Goal: Check status: Check status

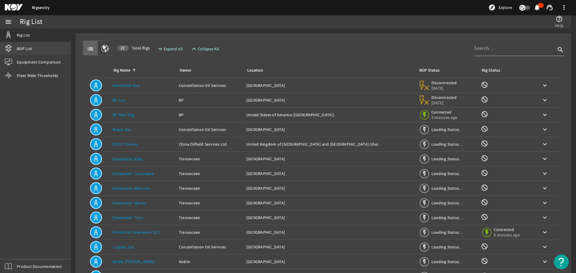
click at [30, 51] on link "BOP List" at bounding box center [35, 48] width 71 height 13
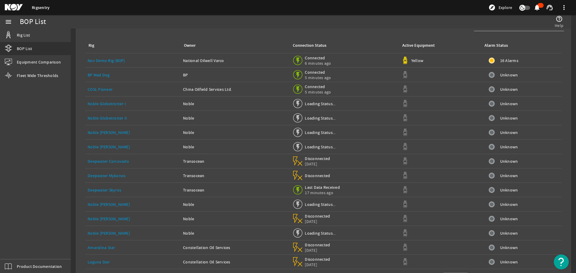
scroll to position [45, 0]
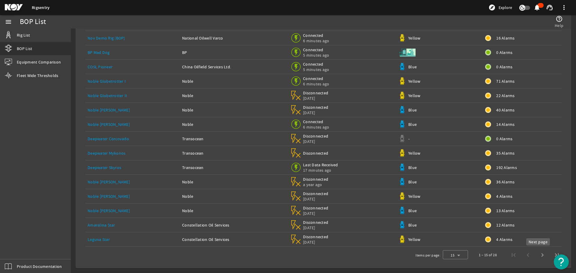
click at [539, 255] on span "Next page" at bounding box center [542, 255] width 14 height 14
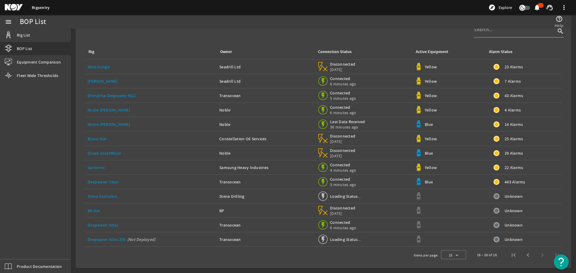
scroll to position [16, 0]
click at [113, 123] on link "Noble [PERSON_NAME]" at bounding box center [109, 124] width 42 height 5
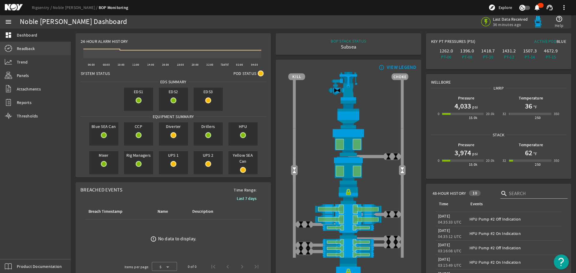
click at [43, 47] on link "Readback" at bounding box center [35, 48] width 71 height 13
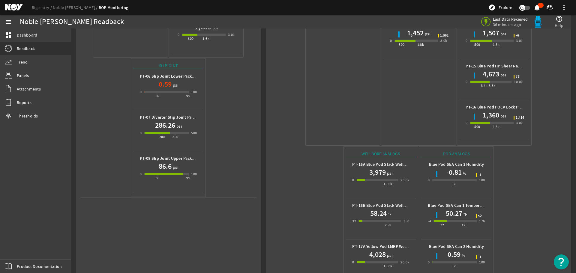
scroll to position [267, 0]
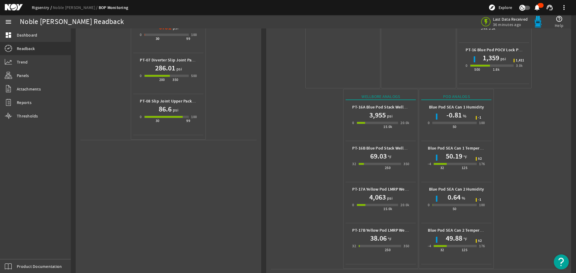
click at [41, 8] on link "Rigsentry" at bounding box center [42, 7] width 21 height 5
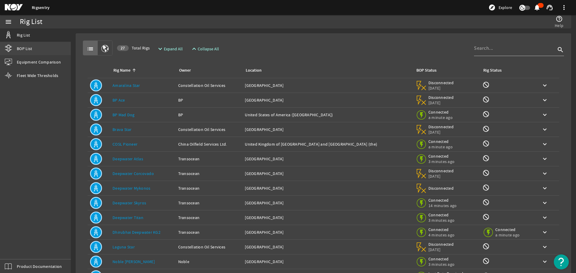
click at [28, 46] on span "BOP List" at bounding box center [24, 49] width 15 height 6
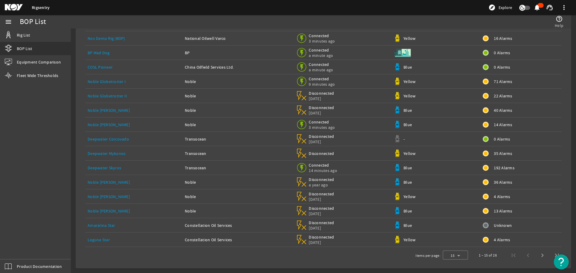
scroll to position [45, 0]
click at [537, 256] on span "Next page" at bounding box center [542, 255] width 14 height 14
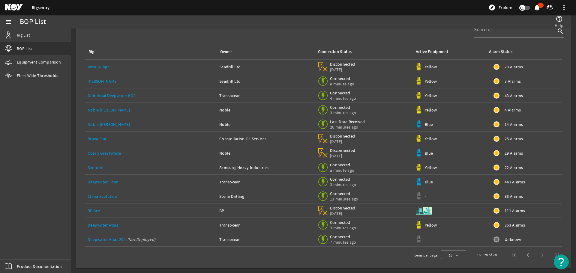
scroll to position [16, 0]
click at [523, 255] on span "Previous page" at bounding box center [527, 255] width 14 height 14
